Goal: Information Seeking & Learning: Learn about a topic

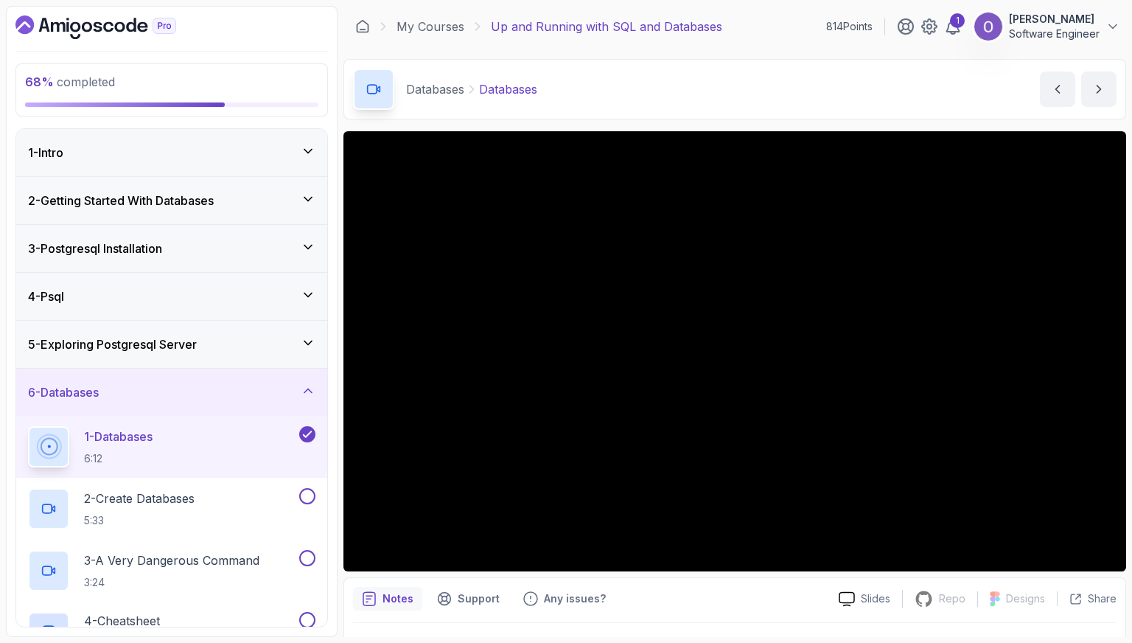
scroll to position [130, 0]
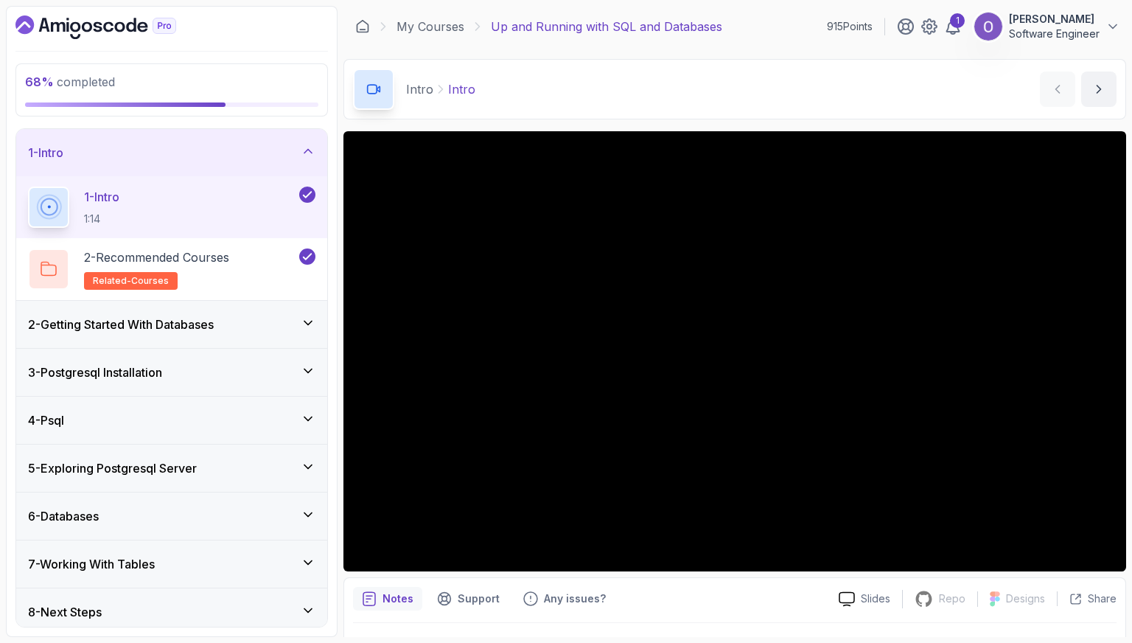
click at [129, 376] on h3 "3 - Postgresql Installation" at bounding box center [95, 372] width 134 height 18
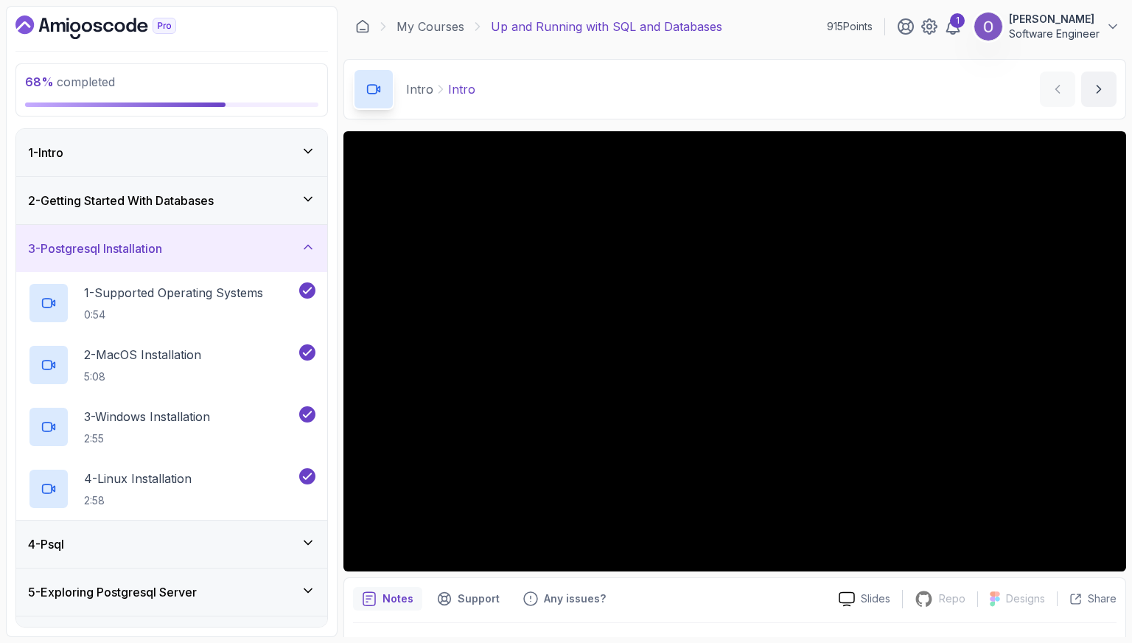
click at [193, 260] on div "3 - Postgresql Installation" at bounding box center [171, 248] width 311 height 47
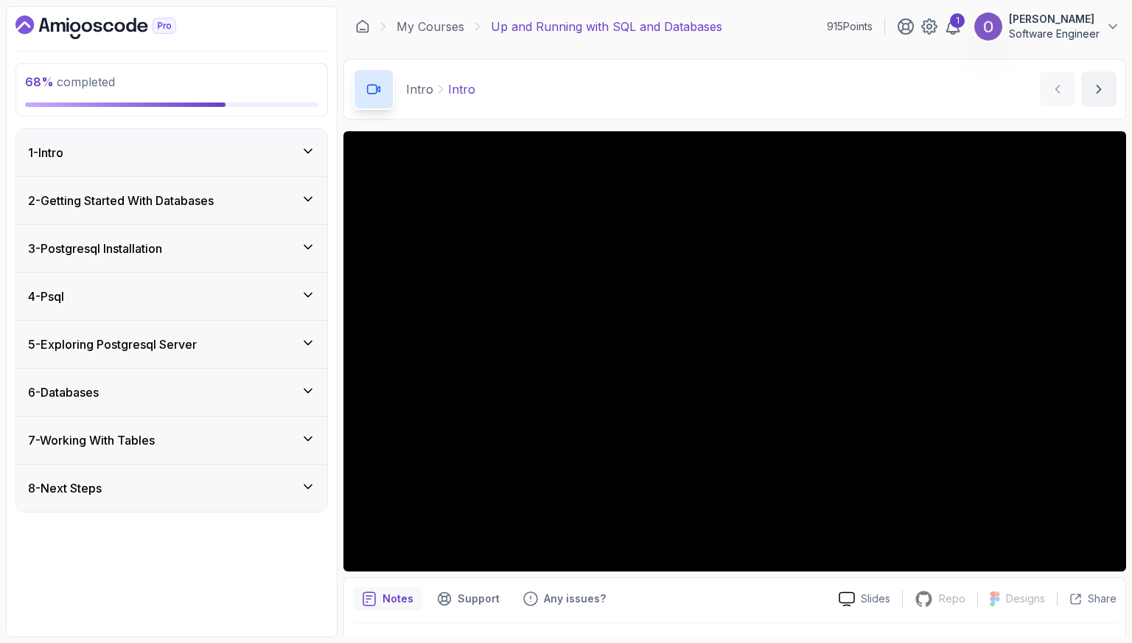
click at [192, 390] on div "6 - Databases" at bounding box center [171, 392] width 287 height 18
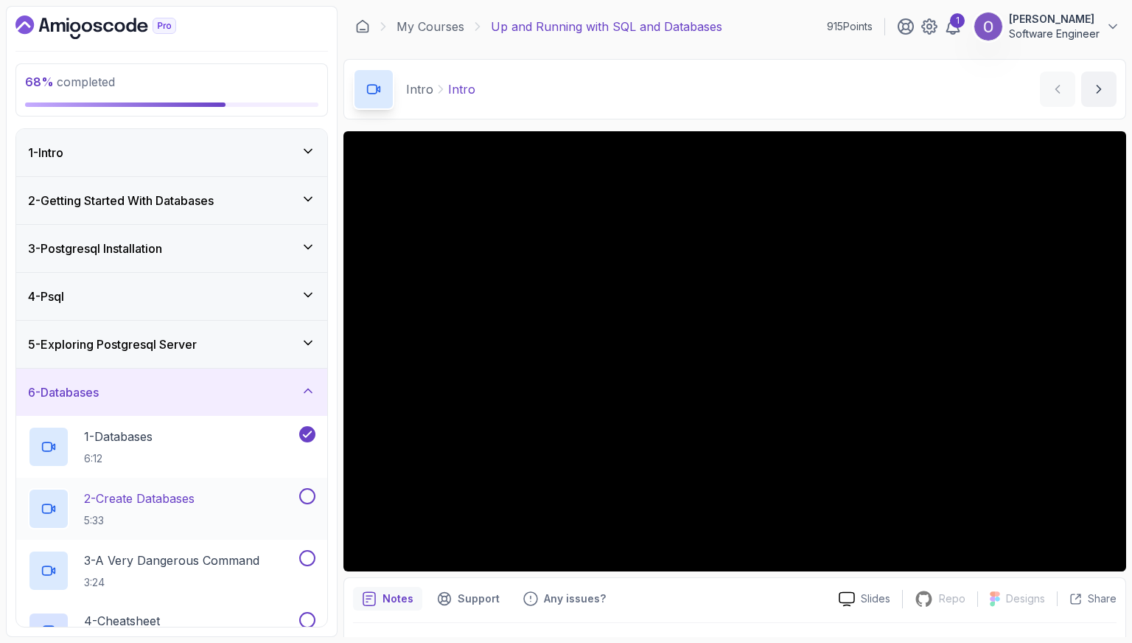
click at [215, 498] on div "2 - Create Databases 5:33" at bounding box center [162, 508] width 268 height 41
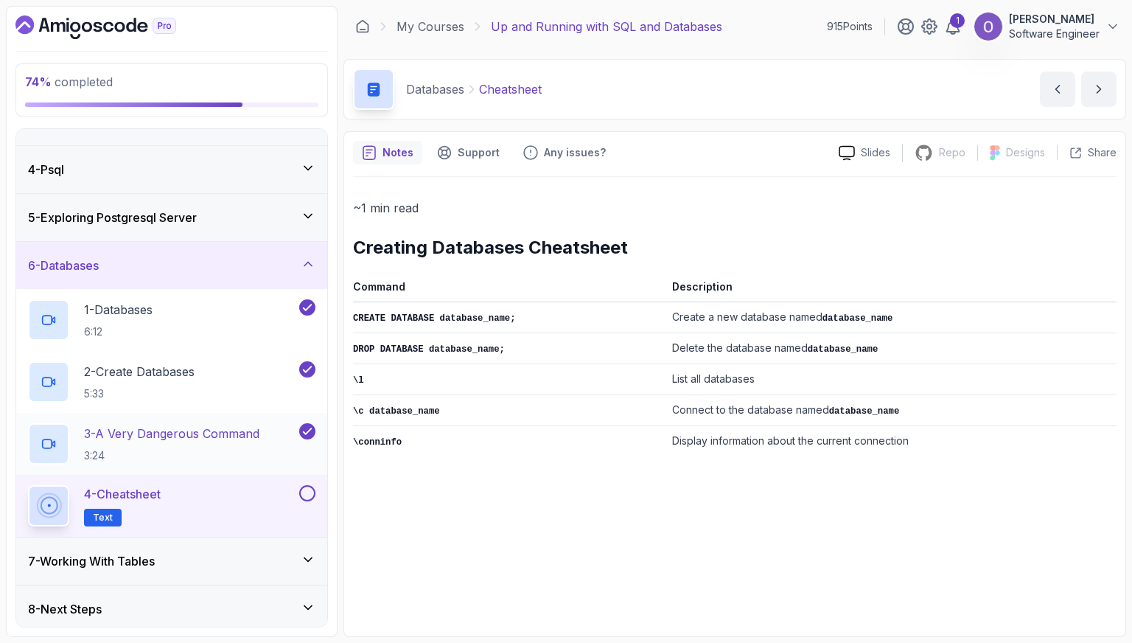
scroll to position [130, 0]
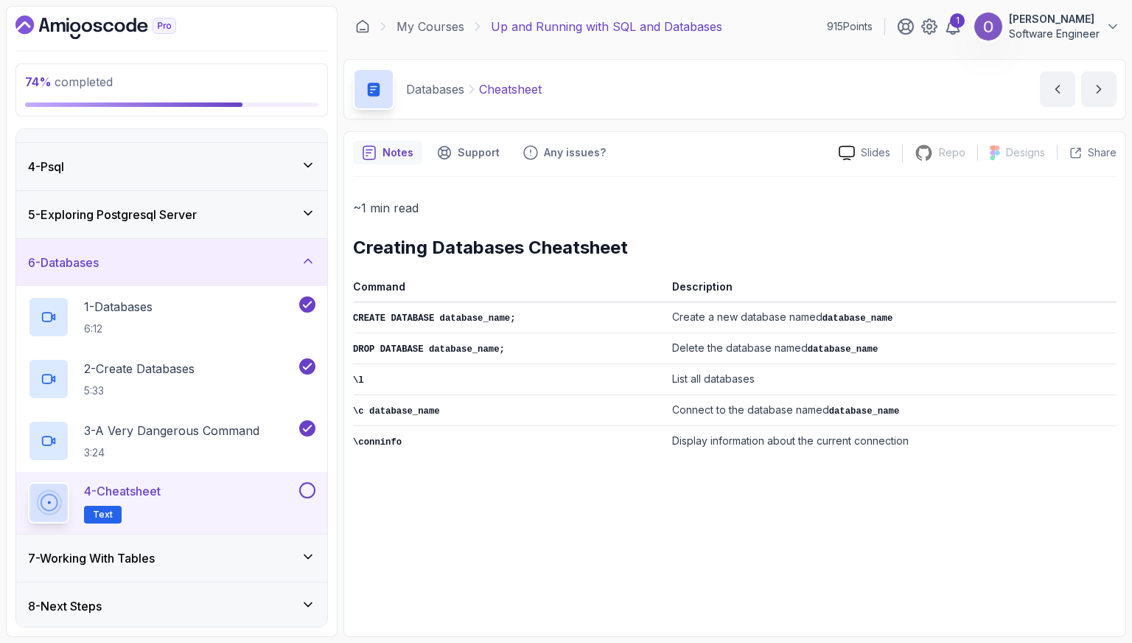
click at [309, 486] on button at bounding box center [307, 490] width 16 height 16
click at [268, 549] on div "7 - Working With Tables" at bounding box center [171, 558] width 287 height 18
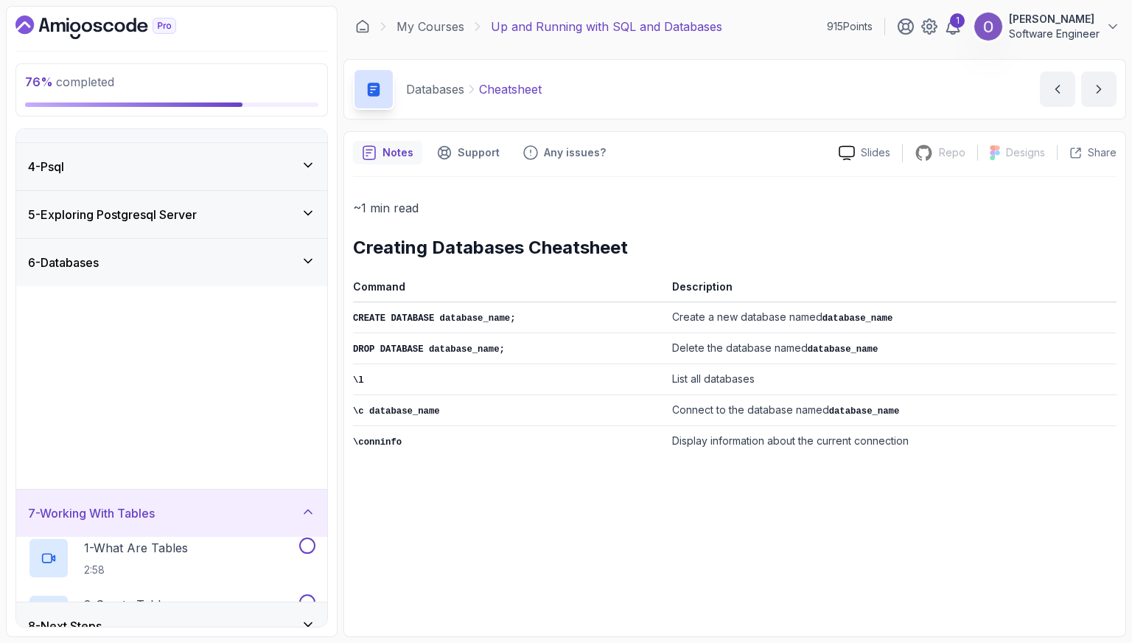
scroll to position [0, 0]
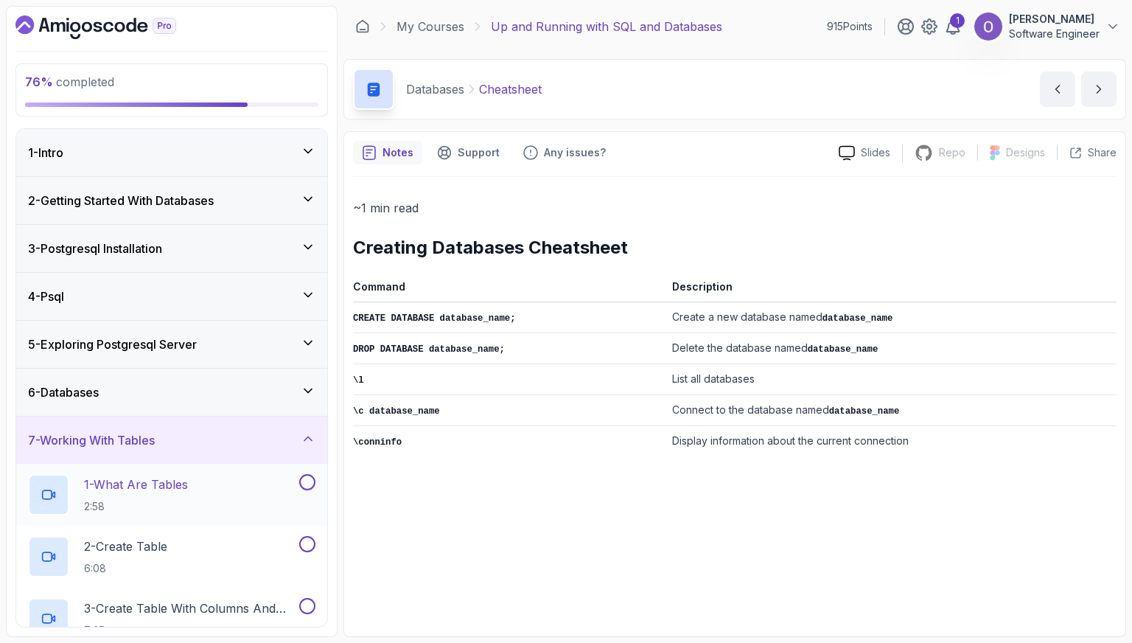
click at [259, 508] on div "1 - What Are Tables 2:58" at bounding box center [162, 494] width 268 height 41
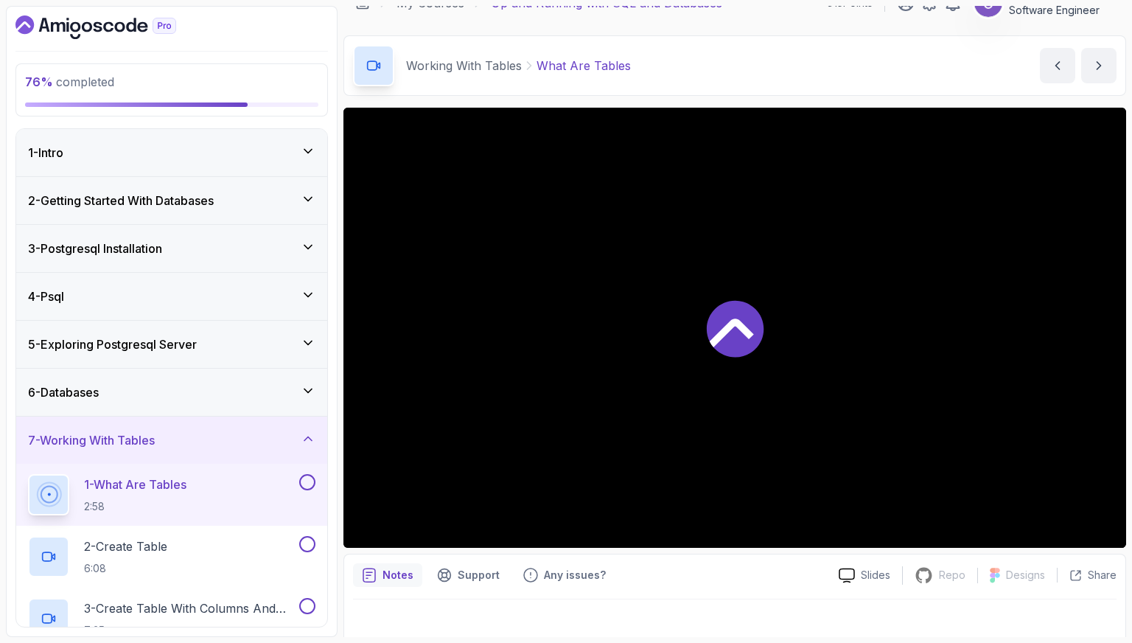
scroll to position [36, 0]
